Goal: Navigation & Orientation: Understand site structure

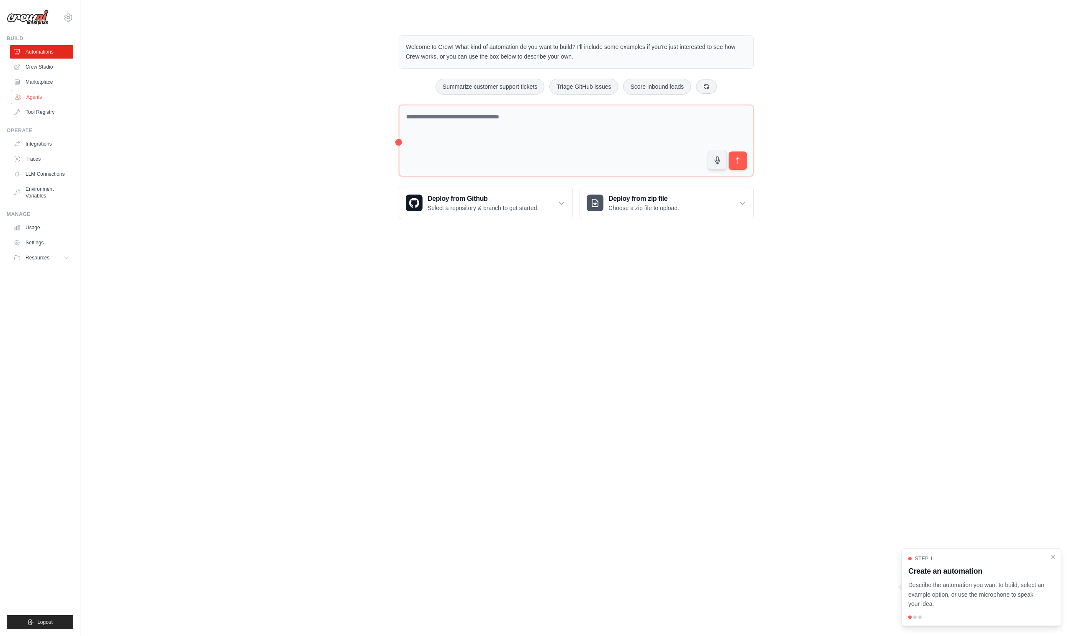
click at [36, 97] on link "Agents" at bounding box center [42, 96] width 63 height 13
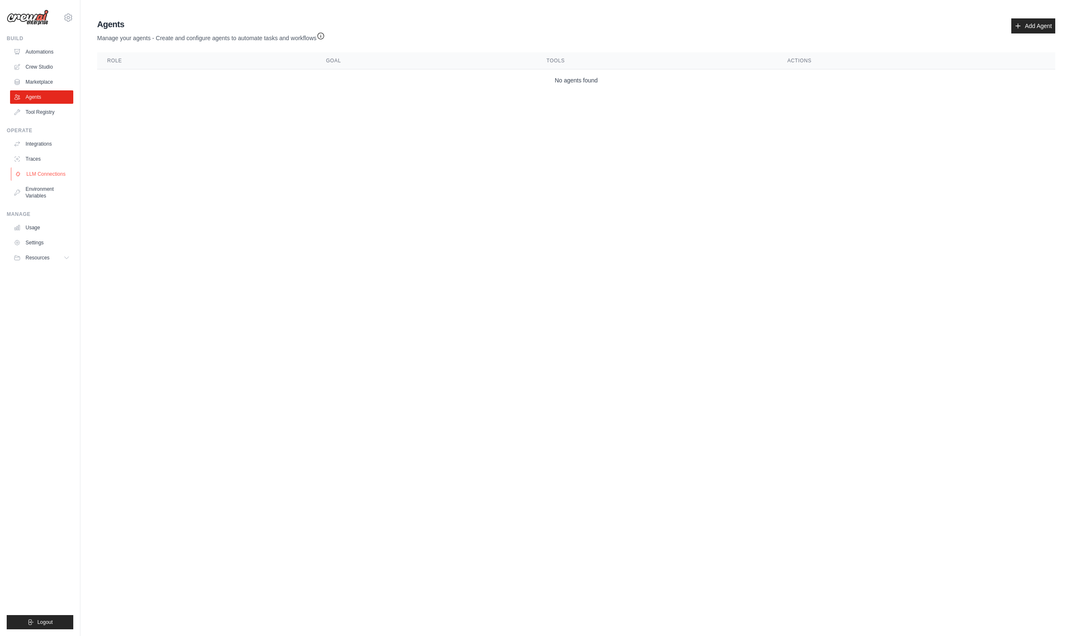
click at [36, 172] on link "LLM Connections" at bounding box center [42, 173] width 63 height 13
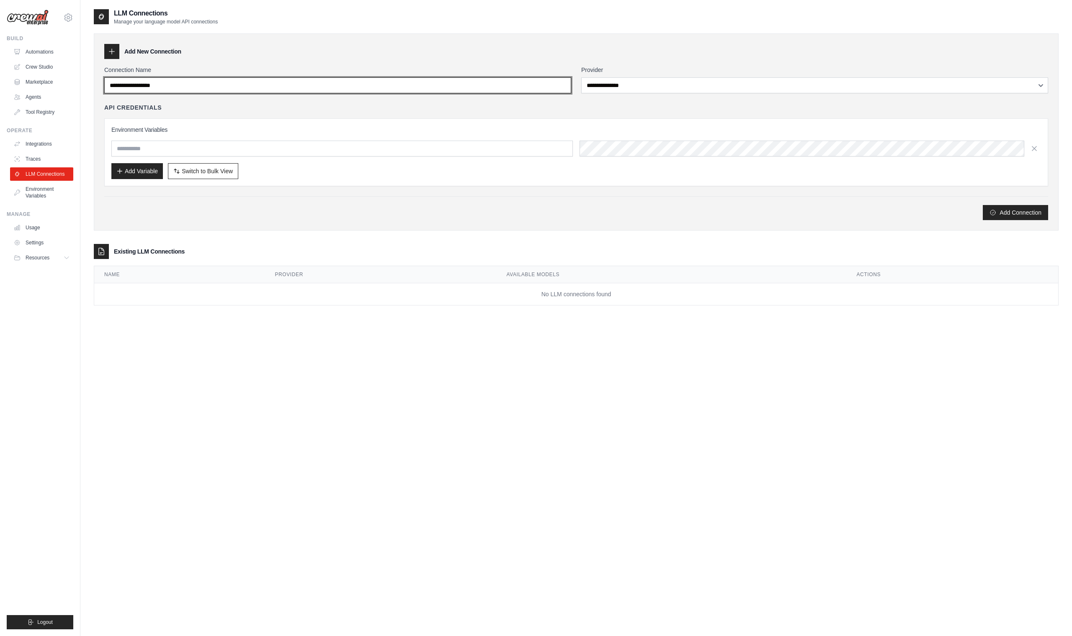
click at [563, 85] on input "Connection Name" at bounding box center [337, 85] width 467 height 16
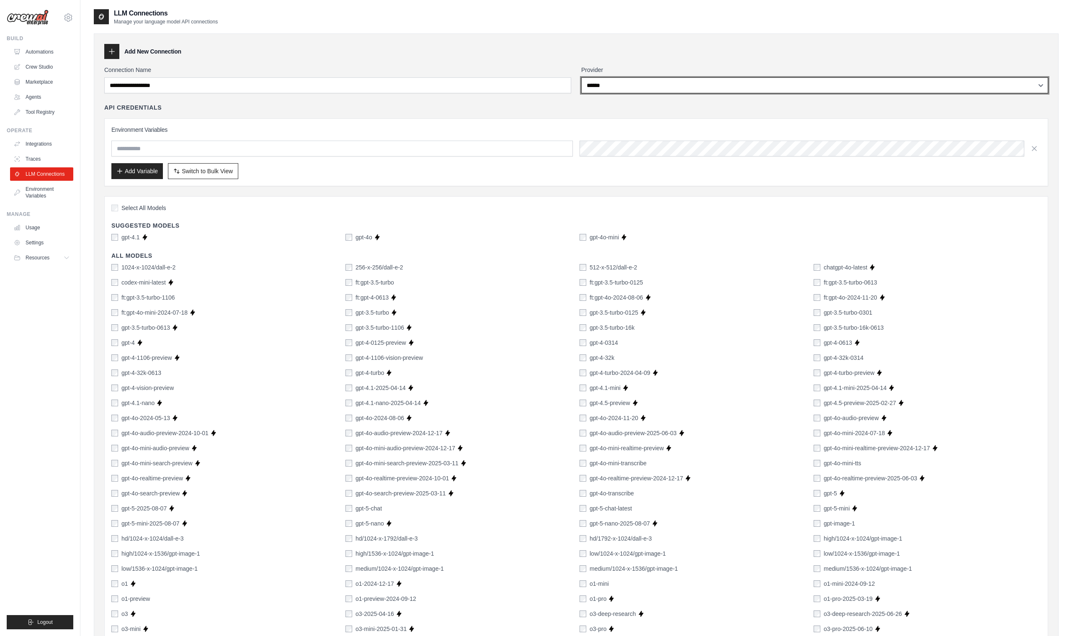
select select "*******"
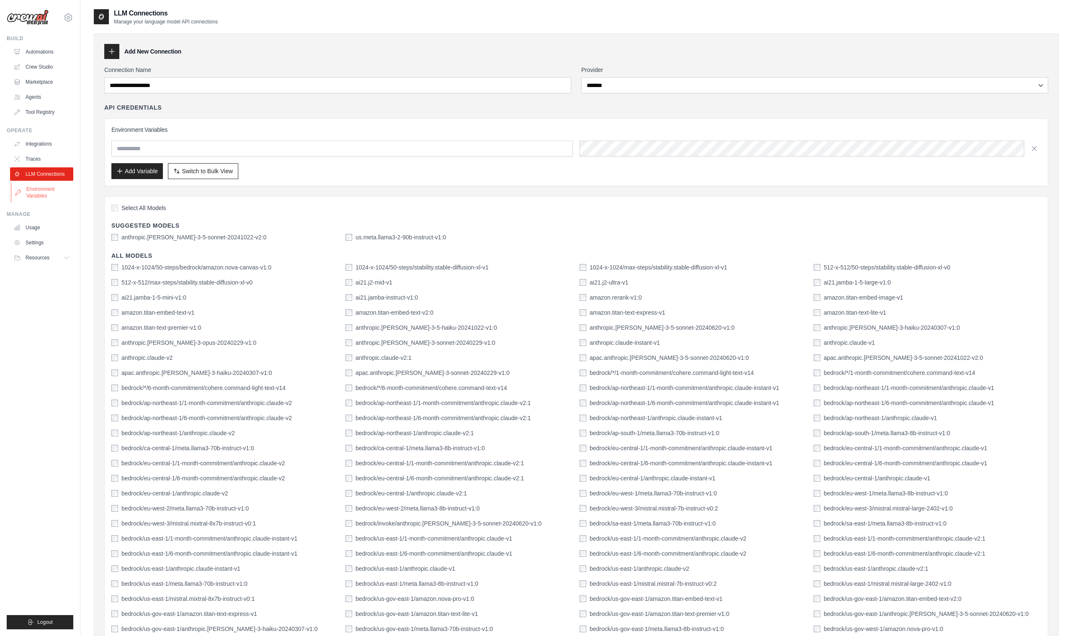
click at [37, 195] on link "Environment Variables" at bounding box center [42, 193] width 63 height 20
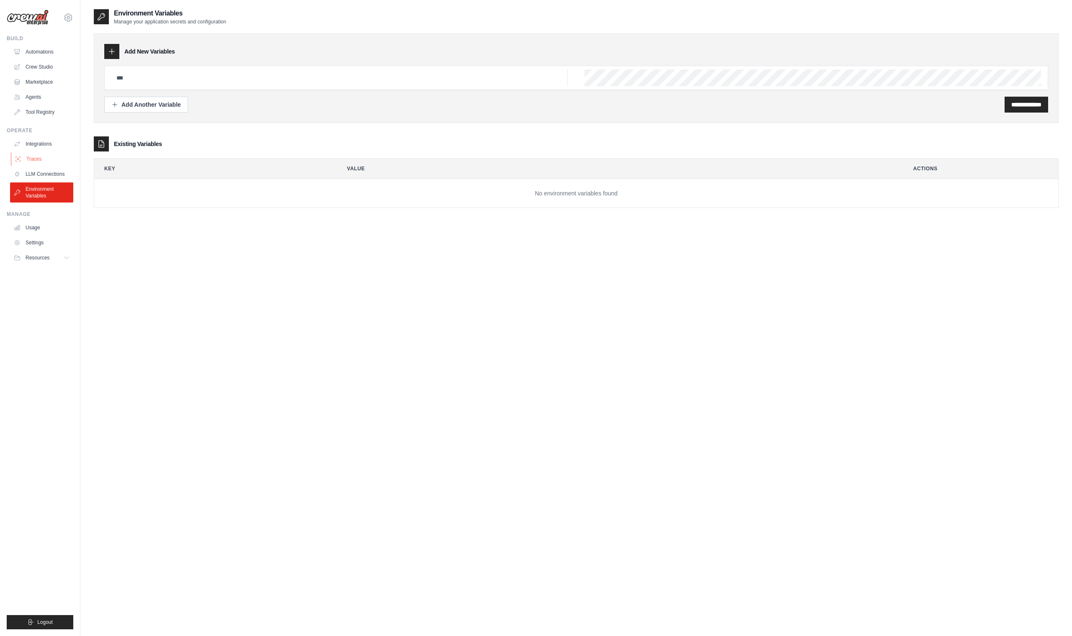
click at [38, 156] on link "Traces" at bounding box center [42, 158] width 63 height 13
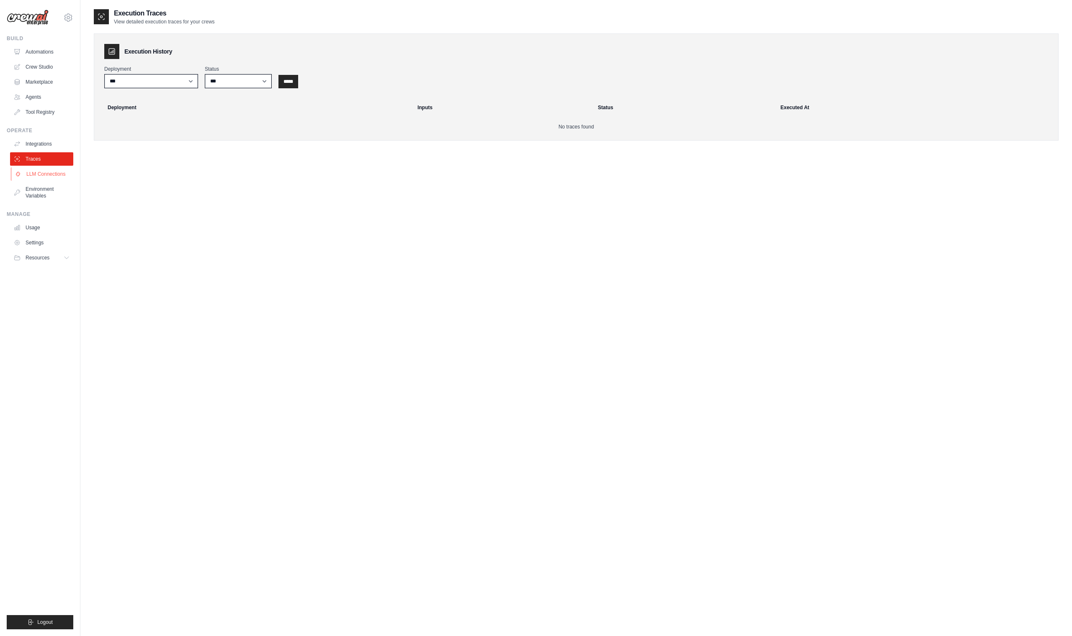
click at [60, 176] on link "LLM Connections" at bounding box center [42, 173] width 63 height 13
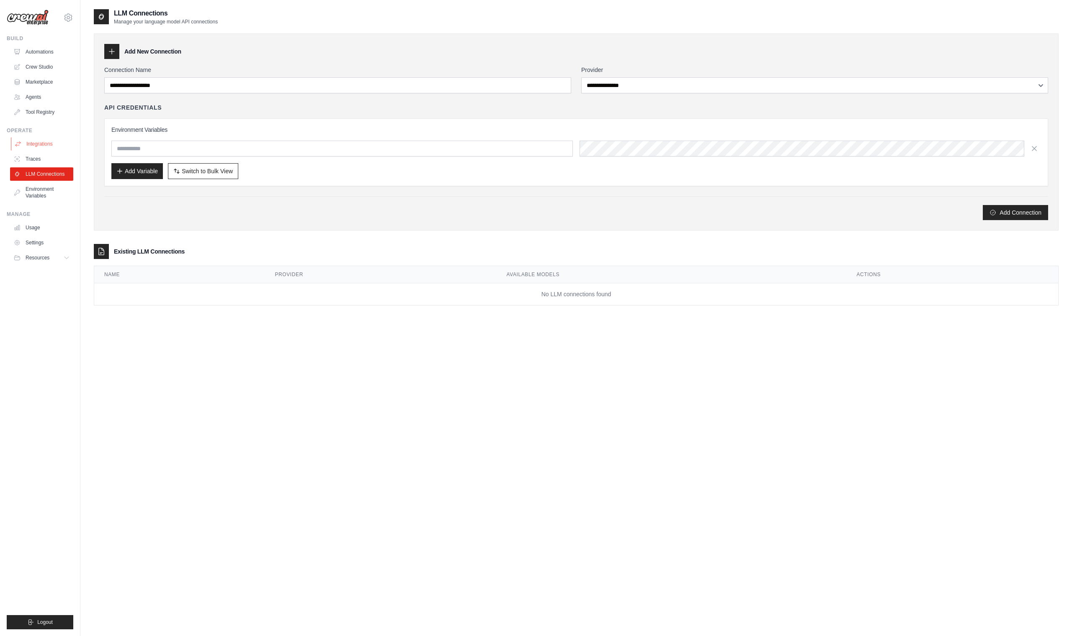
click at [40, 144] on link "Integrations" at bounding box center [42, 143] width 63 height 13
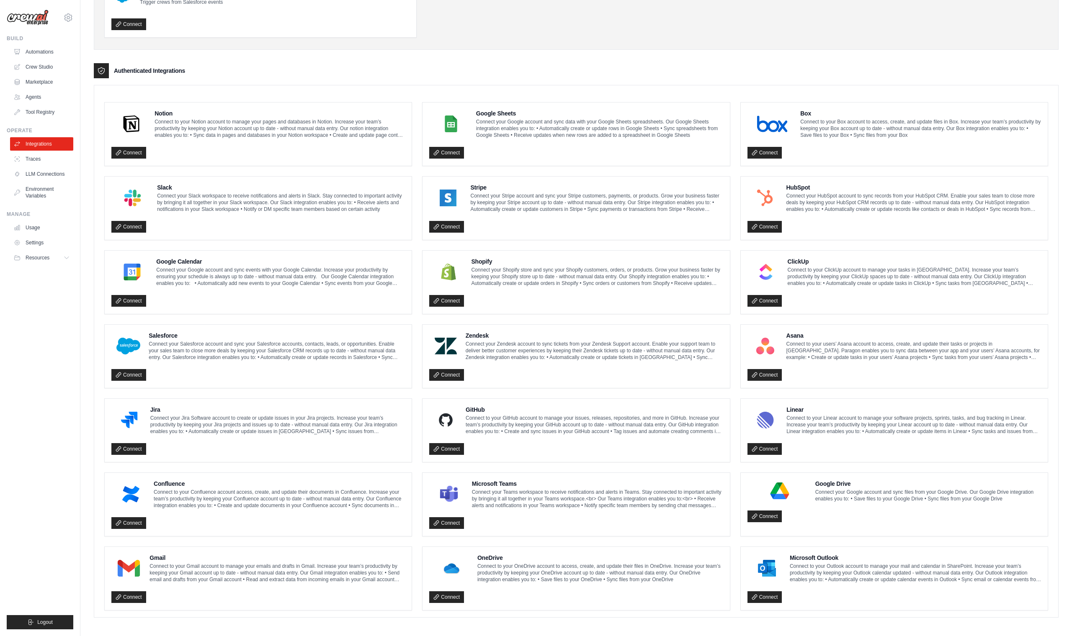
scroll to position [147, 0]
